Goal: Information Seeking & Learning: Compare options

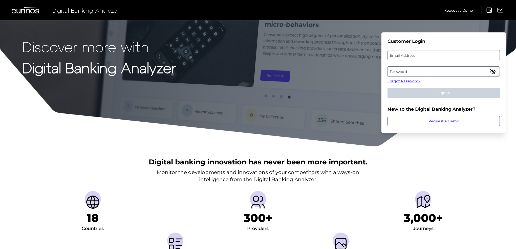
click at [426, 52] on label "Email Address" at bounding box center [444, 55] width 112 height 9
click at [426, 52] on input "email" at bounding box center [444, 55] width 112 height 10
type input "[PERSON_NAME][EMAIL_ADDRESS][PERSON_NAME][DOMAIN_NAME]"
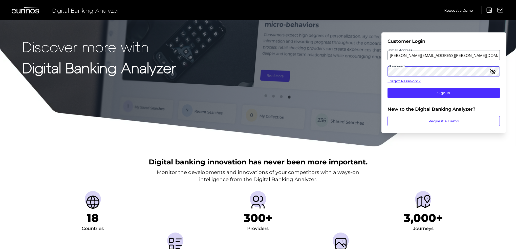
click at [388, 88] on button "Sign In" at bounding box center [444, 93] width 112 height 10
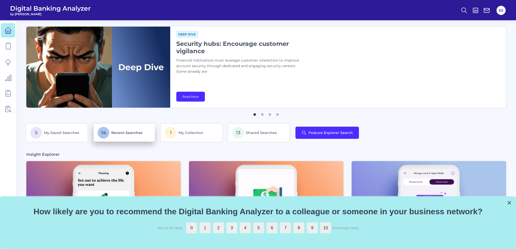
click at [130, 127] on p "14 Recent Searches" at bounding box center [124, 133] width 53 height 12
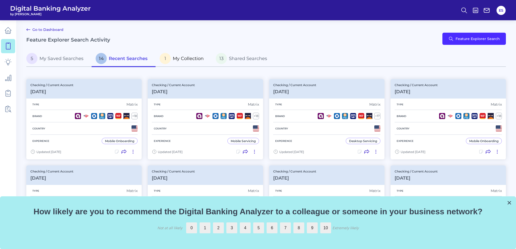
click at [185, 59] on span "My Collection" at bounding box center [188, 59] width 31 height 6
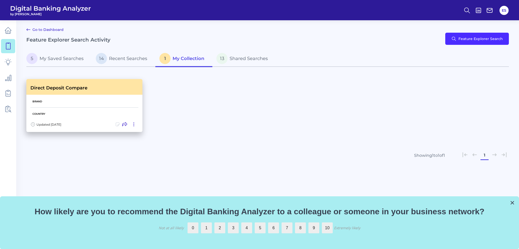
click at [65, 86] on h3 "Direct Deposit Compare" at bounding box center [58, 88] width 57 height 6
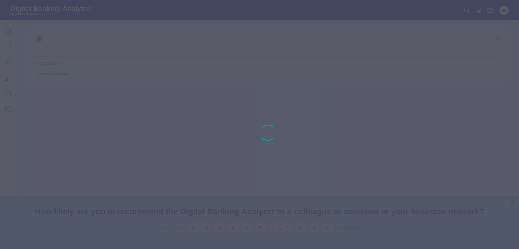
type input "Direct Deposit Compare"
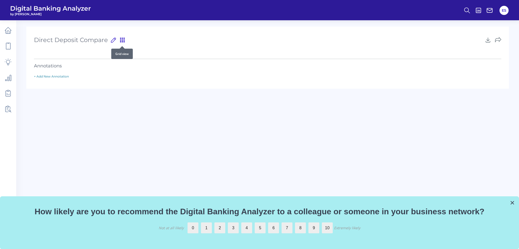
click at [122, 40] on icon at bounding box center [122, 40] width 4 height 4
click at [122, 40] on icon at bounding box center [123, 40] width 6 height 6
click at [80, 42] on span "Direct Deposit Compare" at bounding box center [71, 39] width 74 height 11
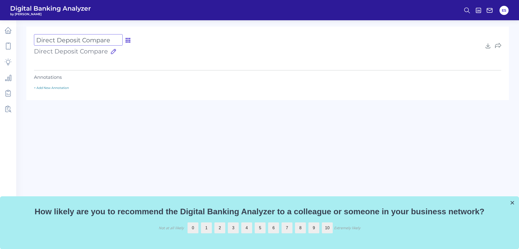
click at [80, 42] on input "Direct Deposit Compare" at bounding box center [78, 39] width 89 height 11
click at [154, 81] on div "Direct Deposit Compare Direct Deposit Compare Press ‘Enter’ to save title 22 /5…" at bounding box center [267, 63] width 482 height 73
click at [177, 128] on main "Direct Deposit Compare Direct Deposit Compare Press ‘Enter’ to save title 22 /5…" at bounding box center [259, 124] width 519 height 249
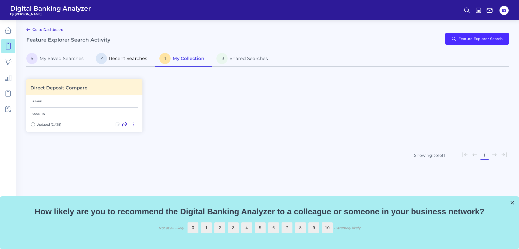
click at [110, 63] on p "14 Recent Searches" at bounding box center [121, 58] width 51 height 11
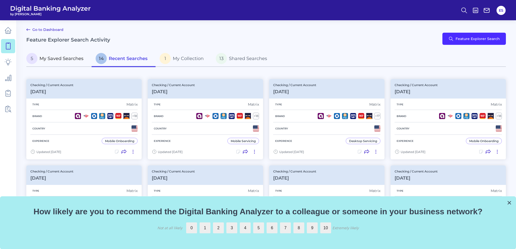
click at [67, 61] on span "My Saved Searches" at bounding box center [61, 59] width 44 height 6
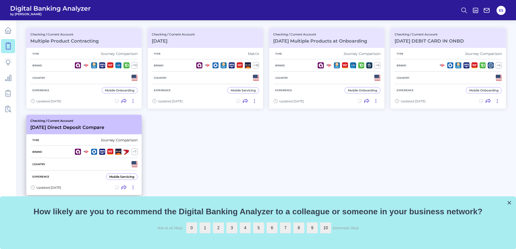
scroll to position [75, 0]
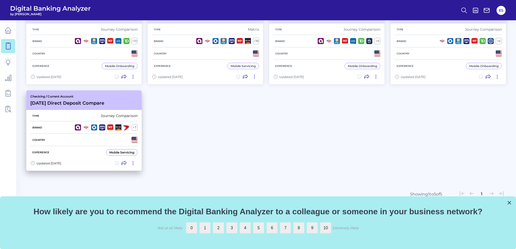
click at [81, 143] on div "Country" at bounding box center [83, 140] width 107 height 12
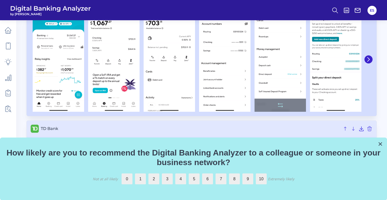
scroll to position [1297, 0]
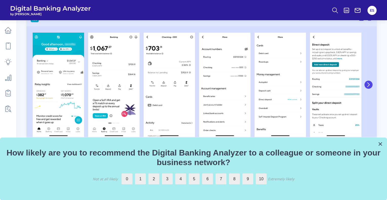
click at [371, 83] on button at bounding box center [368, 85] width 8 height 8
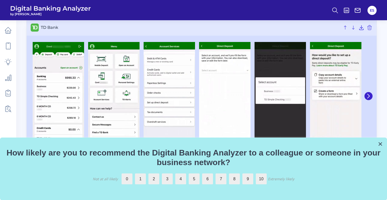
scroll to position [1449, 0]
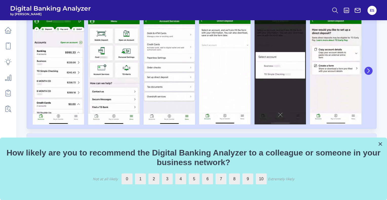
click at [372, 71] on button at bounding box center [368, 71] width 8 height 8
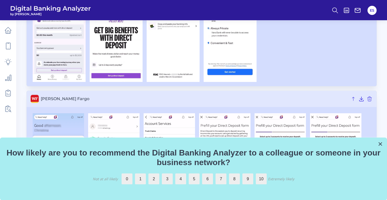
scroll to position [1806, 0]
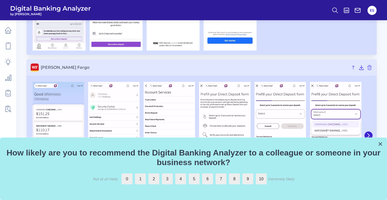
click at [325, 65] on span "[PERSON_NAME] Fargo" at bounding box center [194, 67] width 307 height 5
click at [380, 145] on button "×" at bounding box center [380, 144] width 5 height 8
